Goal: Task Accomplishment & Management: Manage account settings

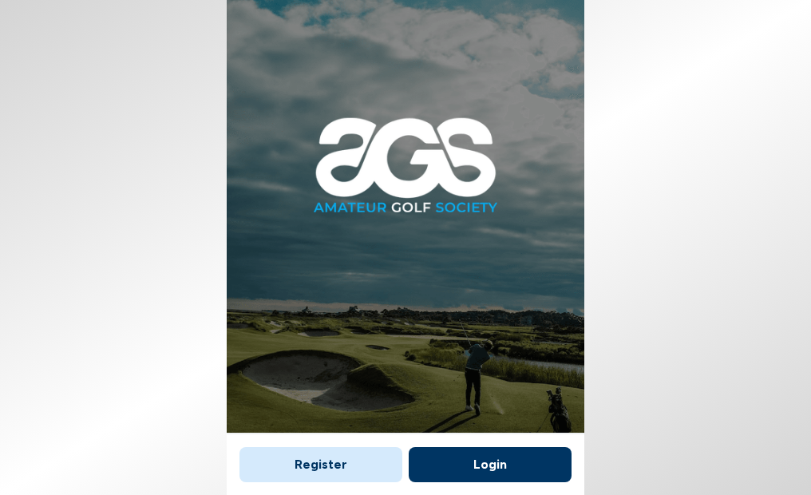
click at [491, 459] on button "Login" at bounding box center [490, 464] width 163 height 35
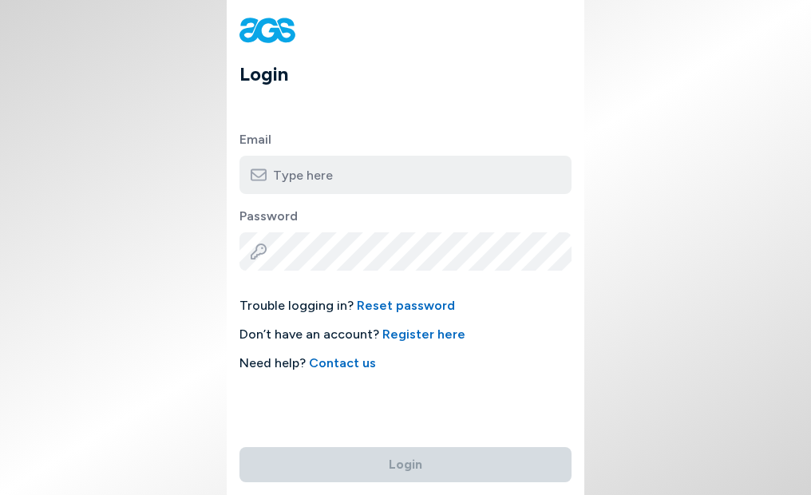
click at [334, 175] on input "email" at bounding box center [405, 175] width 332 height 38
type input "[EMAIL_ADDRESS][DOMAIN_NAME]"
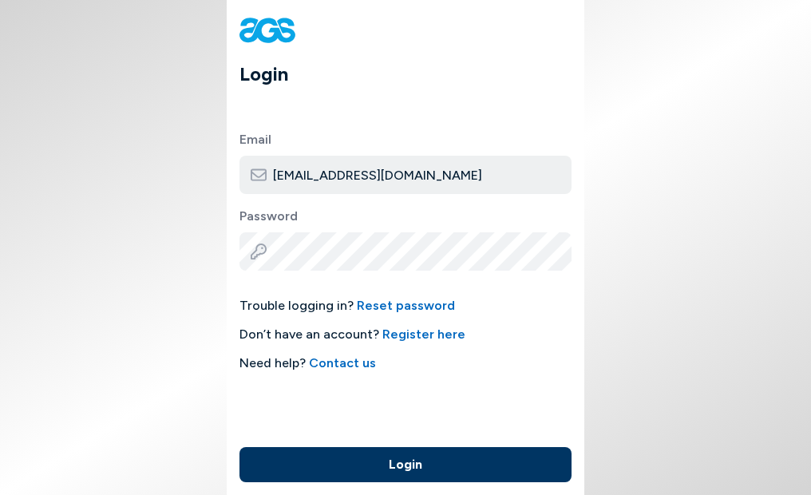
click at [401, 456] on button "Login" at bounding box center [405, 464] width 332 height 35
click at [410, 452] on button "Login" at bounding box center [405, 464] width 332 height 35
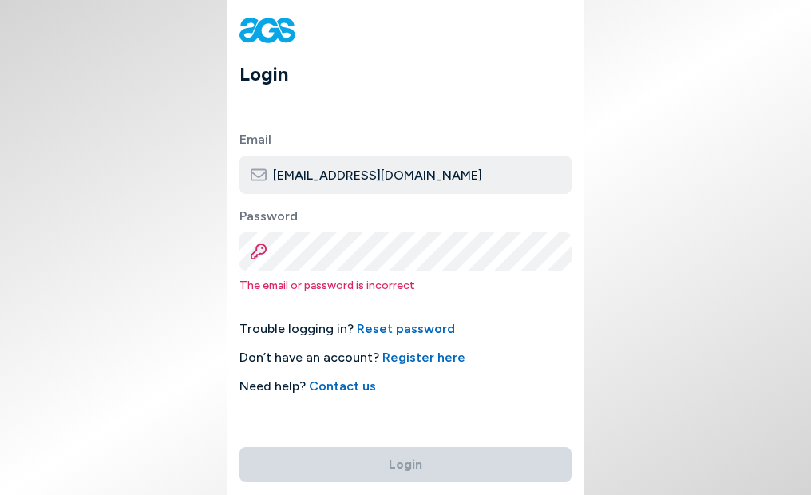
click at [407, 324] on link "Reset password" at bounding box center [406, 328] width 98 height 15
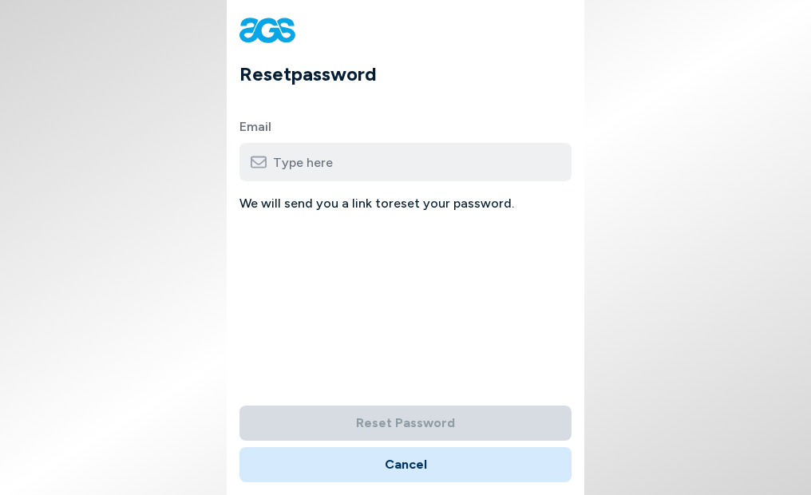
click at [353, 160] on input "email" at bounding box center [405, 162] width 332 height 38
type input "[EMAIL_ADDRESS][DOMAIN_NAME]"
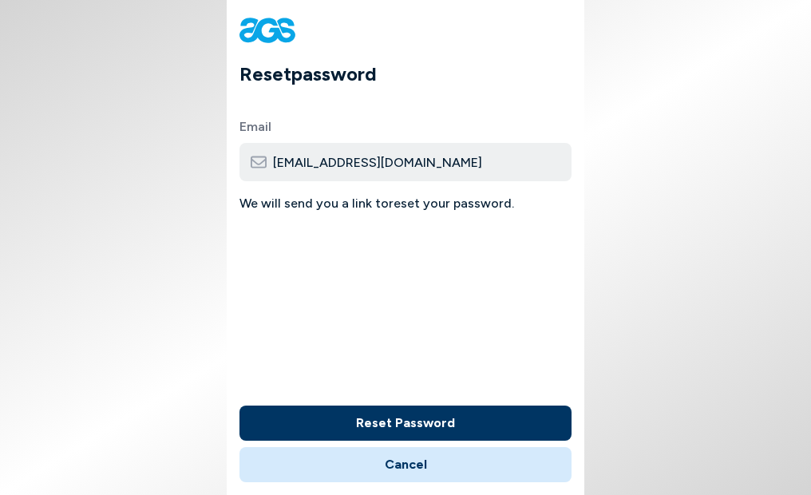
click at [381, 424] on button "Reset Password" at bounding box center [405, 422] width 332 height 35
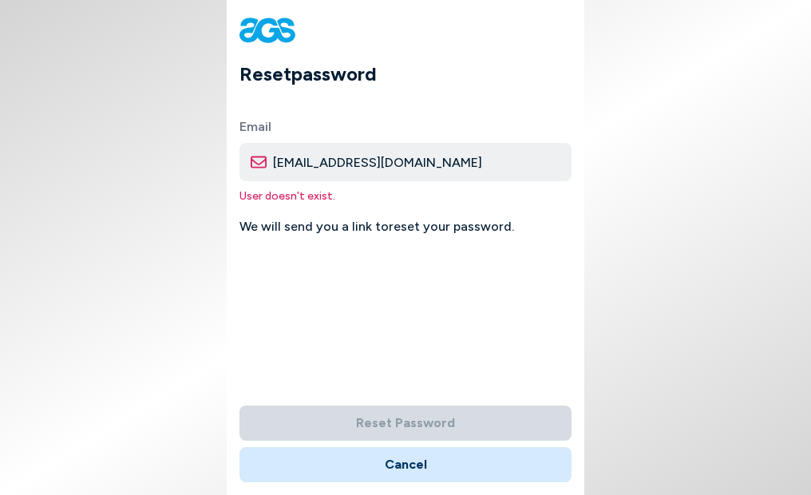
click at [405, 450] on button "Cancel" at bounding box center [405, 464] width 332 height 35
